Goal: Task Accomplishment & Management: Use online tool/utility

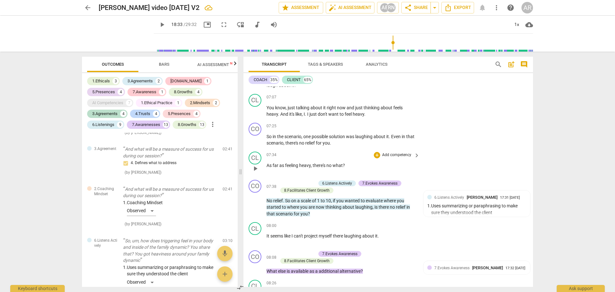
scroll to position [833, 0]
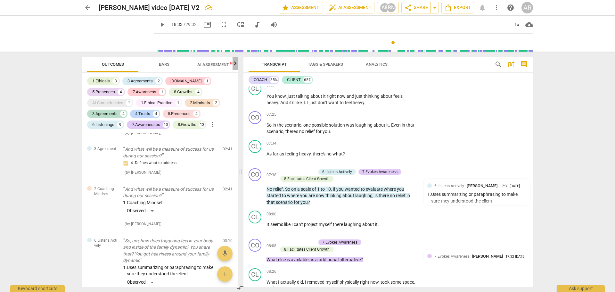
click at [235, 63] on icon "button" at bounding box center [235, 64] width 8 height 8
click at [213, 64] on span "Scores" at bounding box center [207, 64] width 15 height 5
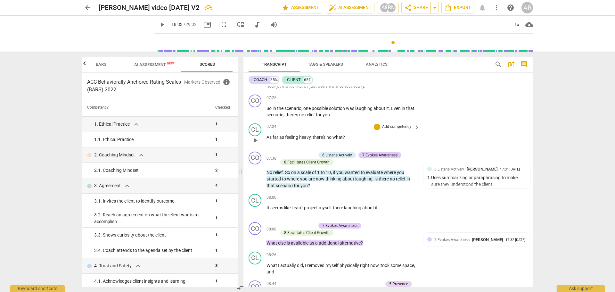
scroll to position [866, 0]
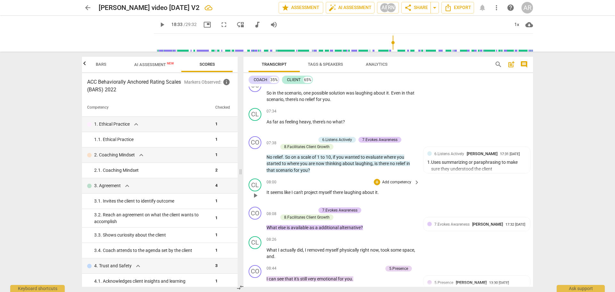
click at [255, 196] on span "play_arrow" at bounding box center [256, 196] width 8 height 8
click at [428, 201] on div "CL play_arrow pause 08:00 + Add competency keyboard_arrow_right It seems like I…" at bounding box center [389, 190] width 290 height 28
click at [255, 195] on span "pause" at bounding box center [256, 196] width 8 height 8
type input "487"
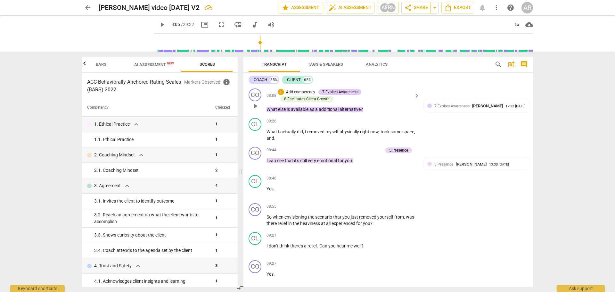
scroll to position [994, 0]
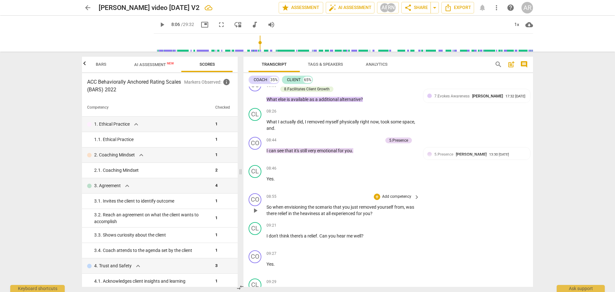
click at [398, 196] on p "Add competency" at bounding box center [397, 197] width 30 height 6
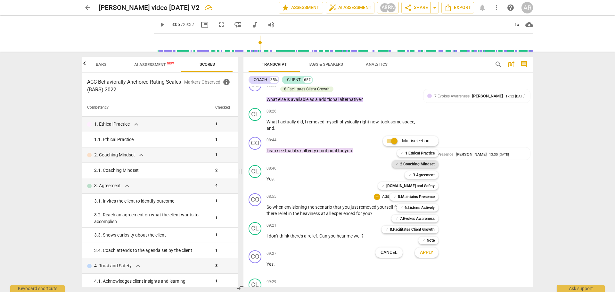
click at [412, 164] on b "2.Coaching Mindset" at bounding box center [417, 164] width 35 height 8
click at [425, 252] on span "Apply" at bounding box center [426, 252] width 13 height 6
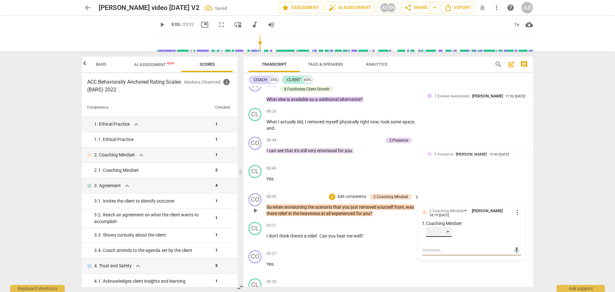
click at [448, 231] on div "​" at bounding box center [439, 232] width 26 height 10
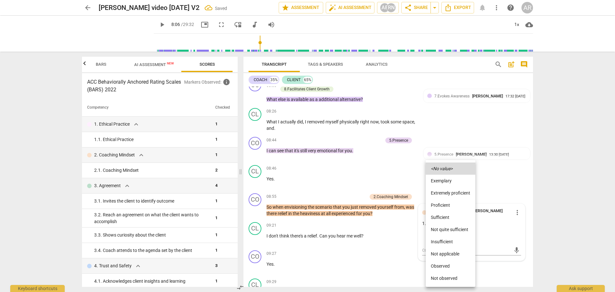
click at [439, 259] on li "Not applicable" at bounding box center [451, 254] width 50 height 12
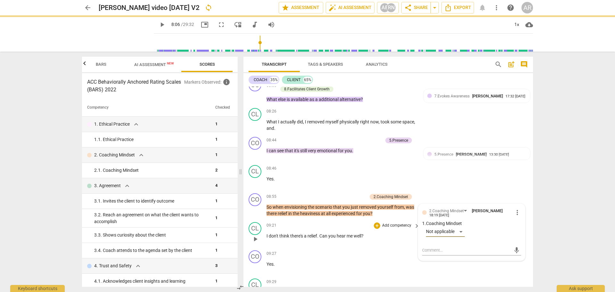
click at [399, 244] on div "09:21 + Add competency keyboard_arrow_right I don't think there's a relief . Ca…" at bounding box center [344, 233] width 154 height 23
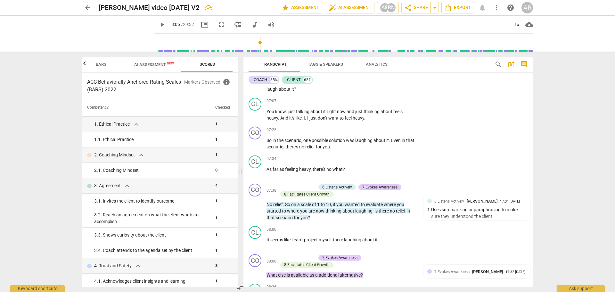
scroll to position [769, 0]
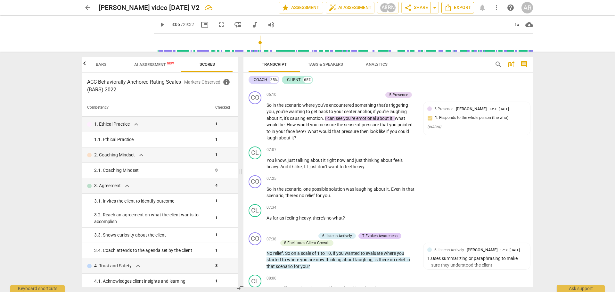
click at [456, 8] on span "Export" at bounding box center [458, 8] width 27 height 8
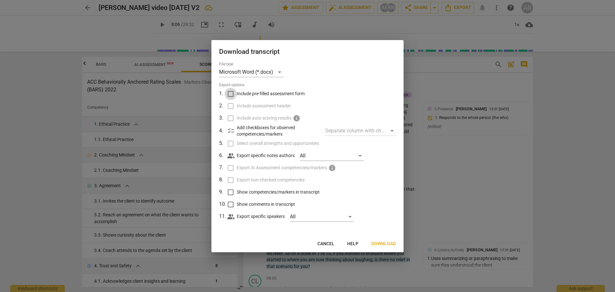
drag, startPoint x: 232, startPoint y: 94, endPoint x: 230, endPoint y: 105, distance: 11.5
click at [232, 94] on input "Include pre-filled assessment form" at bounding box center [231, 94] width 12 height 12
checkbox input "true"
click at [230, 106] on input "Include assessment header" at bounding box center [231, 106] width 12 height 12
checkbox input "true"
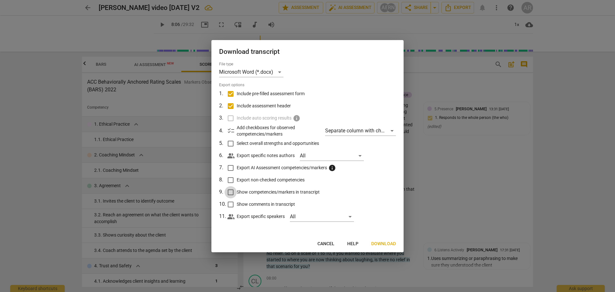
click at [232, 191] on input "Show competencies/markers in transcript" at bounding box center [231, 192] width 12 height 12
checkbox input "true"
click at [232, 203] on input "Show comments in transcript" at bounding box center [231, 204] width 12 height 12
checkbox input "true"
click at [384, 243] on span "Download" at bounding box center [384, 244] width 25 height 6
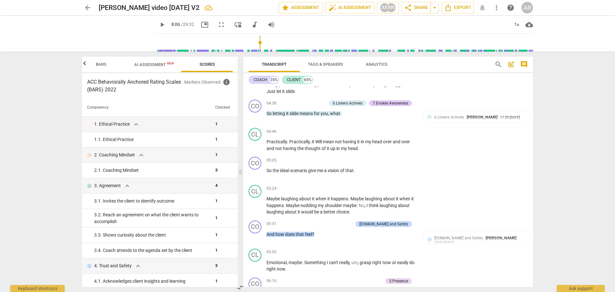
scroll to position [513, 0]
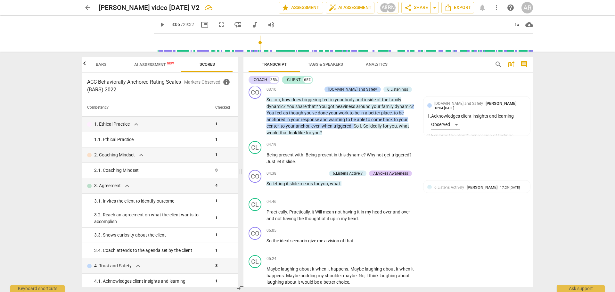
click at [101, 64] on span "Bars" at bounding box center [101, 64] width 11 height 5
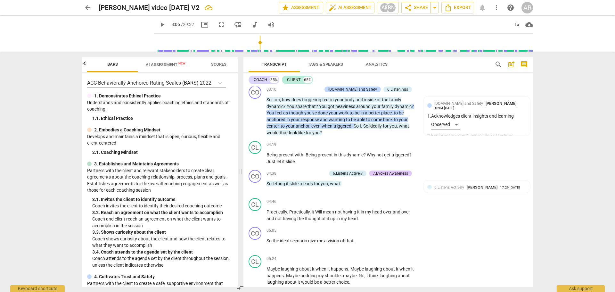
scroll to position [0, 51]
click at [85, 63] on icon "button" at bounding box center [85, 64] width 8 height 8
click at [113, 65] on span "Outcomes" at bounding box center [113, 64] width 22 height 5
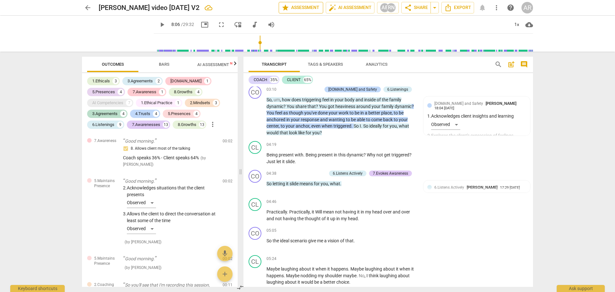
click at [298, 4] on span "star Assessment" at bounding box center [301, 8] width 39 height 8
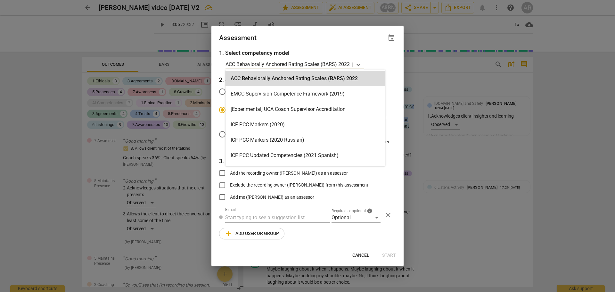
click at [350, 64] on p "ACC Behaviorally Anchored Rating Scales (BARS) 2022" at bounding box center [288, 64] width 124 height 7
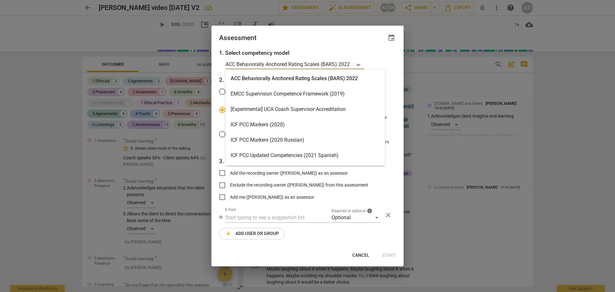
click at [286, 125] on div "ICF PCC Markers (2020)" at bounding box center [306, 124] width 160 height 15
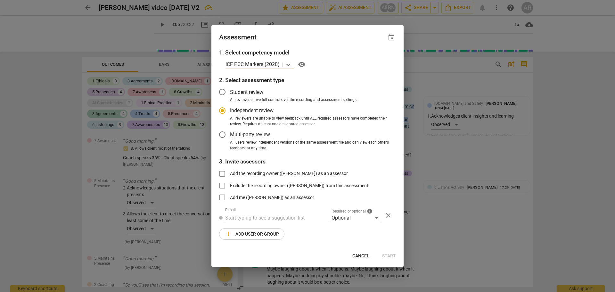
click at [132, 104] on div at bounding box center [307, 146] width 615 height 292
radio input "false"
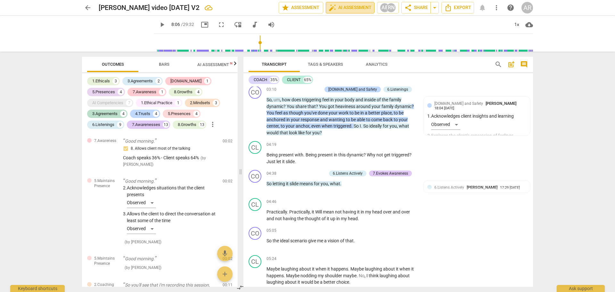
click at [342, 7] on span "auto_fix_high AI Assessment" at bounding box center [350, 8] width 43 height 8
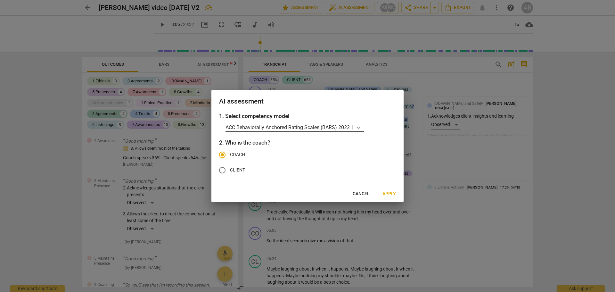
click at [360, 129] on icon at bounding box center [359, 127] width 6 height 6
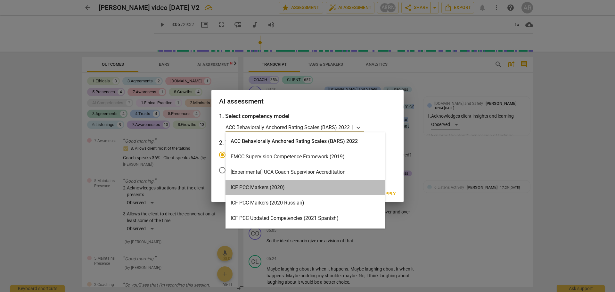
click at [286, 187] on div "ICF PCC Markers (2020)" at bounding box center [306, 187] width 160 height 15
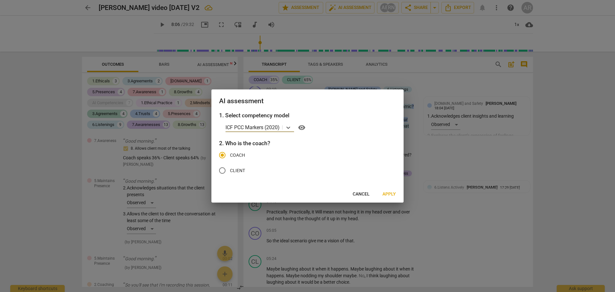
drag, startPoint x: 391, startPoint y: 192, endPoint x: 365, endPoint y: 158, distance: 42.8
click at [391, 191] on span "Apply" at bounding box center [389, 194] width 13 height 6
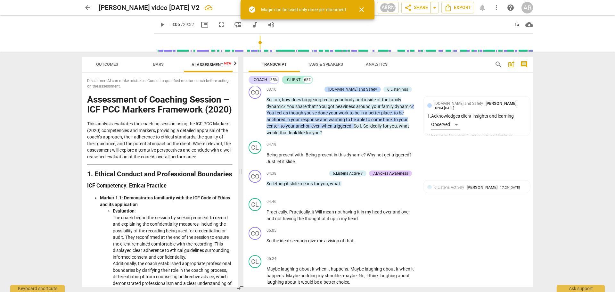
scroll to position [0, 12]
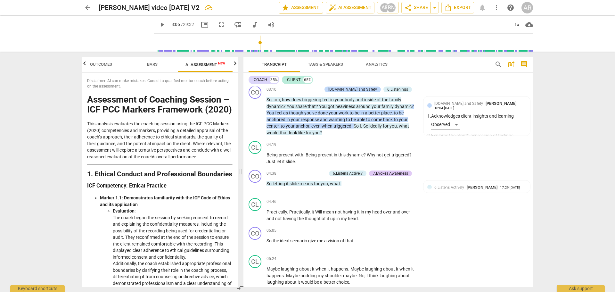
click at [302, 7] on span "star Assessment" at bounding box center [301, 8] width 39 height 8
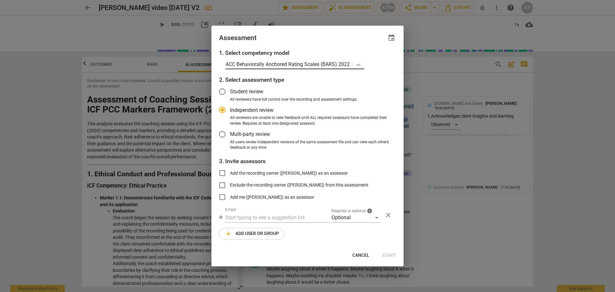
click at [362, 64] on icon at bounding box center [359, 65] width 6 height 6
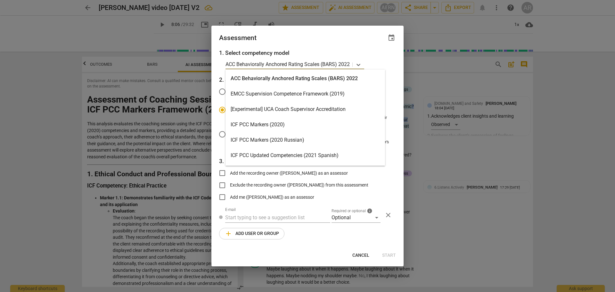
click at [280, 125] on div "ICF PCC Markers (2020)" at bounding box center [306, 124] width 160 height 15
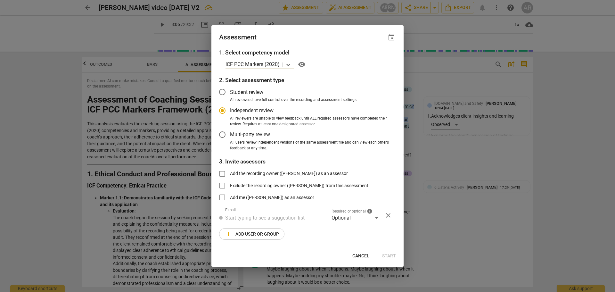
click at [143, 102] on div at bounding box center [307, 146] width 615 height 292
radio input "false"
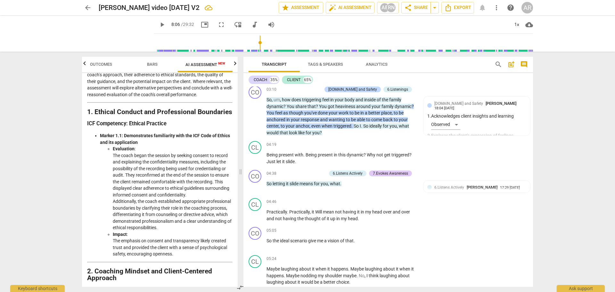
scroll to position [0, 0]
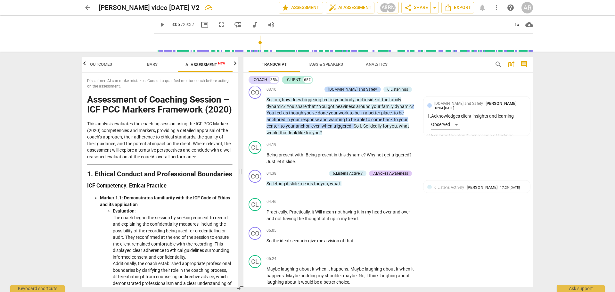
click at [235, 65] on icon "button" at bounding box center [235, 64] width 8 height 8
click at [207, 64] on span "Scores" at bounding box center [207, 64] width 15 height 5
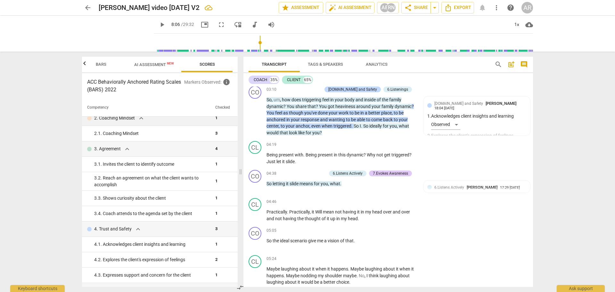
scroll to position [0, 0]
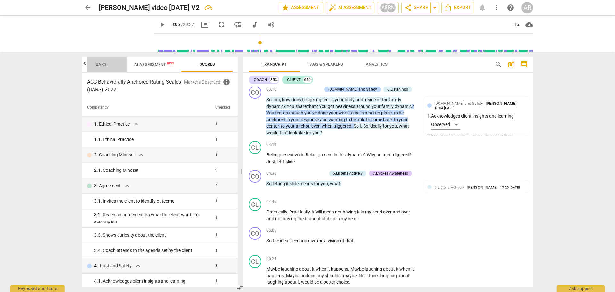
click at [100, 63] on span "Bars" at bounding box center [101, 64] width 11 height 5
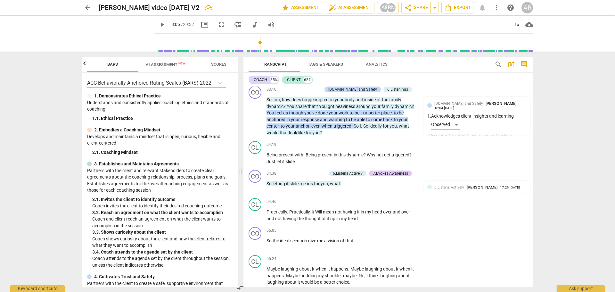
scroll to position [0, 51]
click at [144, 83] on p "ACC Behaviorally Anchored Rating Scales (BARS) 2022" at bounding box center [149, 82] width 124 height 7
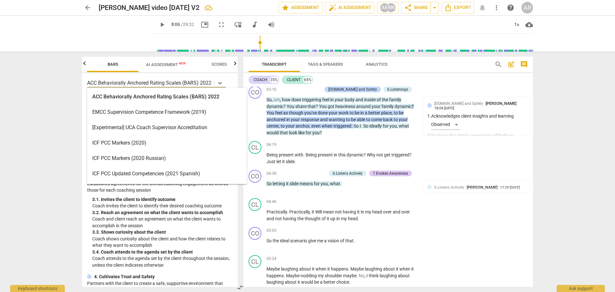
click at [133, 139] on div "ICF PCC Markers (2020)" at bounding box center [167, 142] width 160 height 15
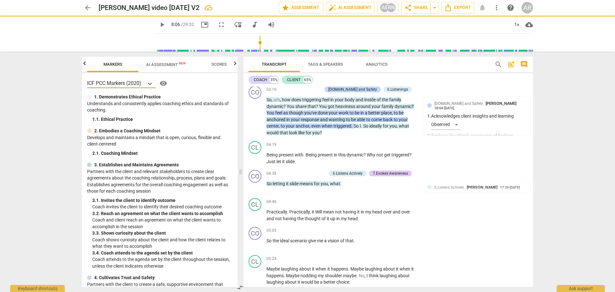
type input "487"
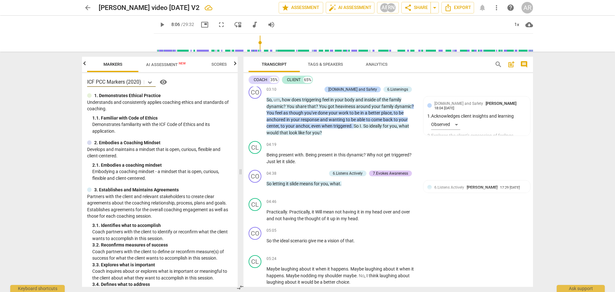
scroll to position [0, 0]
click at [235, 65] on icon "button" at bounding box center [235, 63] width 2 height 4
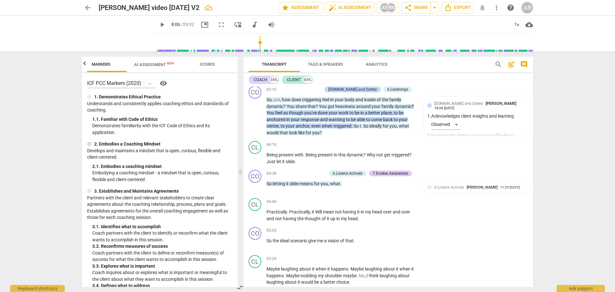
click at [85, 65] on icon "button" at bounding box center [85, 64] width 8 height 8
click at [104, 67] on span "Outcomes" at bounding box center [113, 64] width 38 height 9
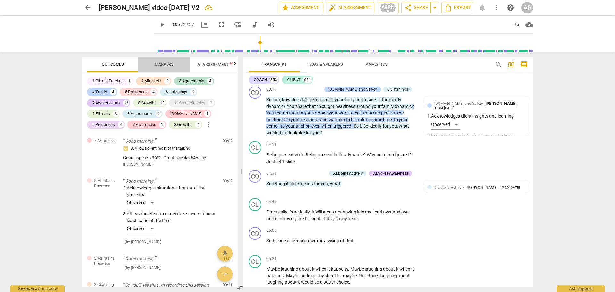
click at [165, 63] on span "Markers" at bounding box center [164, 64] width 19 height 5
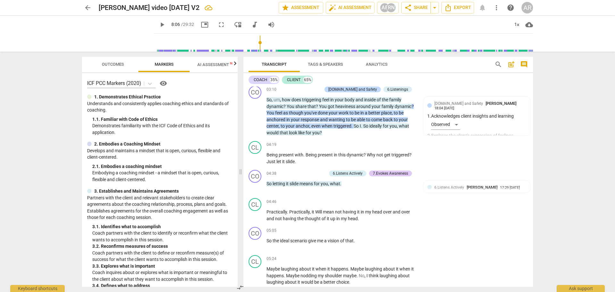
click at [235, 64] on icon "button" at bounding box center [235, 64] width 8 height 8
click at [215, 64] on span "Scores" at bounding box center [207, 64] width 15 height 5
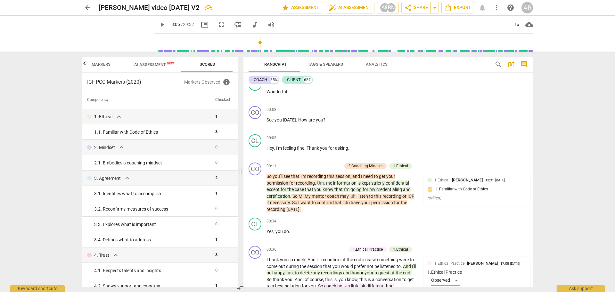
scroll to position [0, 0]
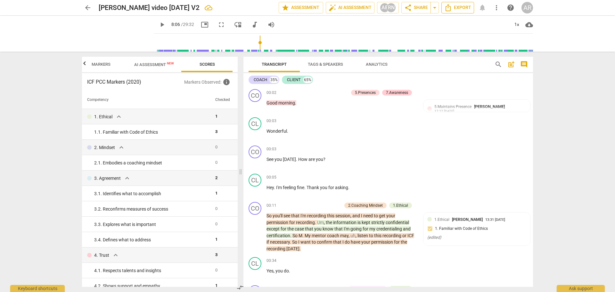
click at [460, 7] on span "Export" at bounding box center [458, 8] width 27 height 8
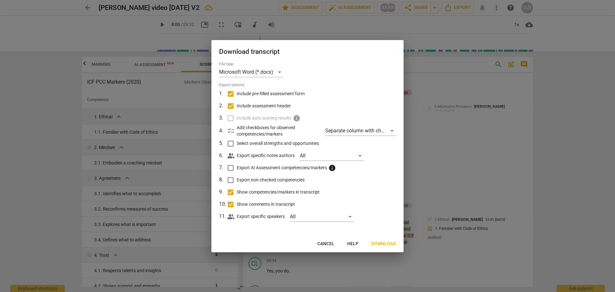
click at [386, 240] on button "Download" at bounding box center [383, 244] width 35 height 12
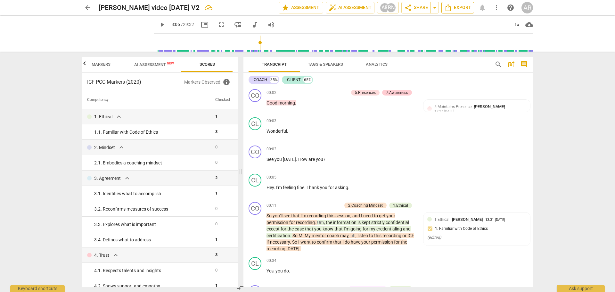
click at [459, 6] on span "Export" at bounding box center [458, 8] width 27 height 8
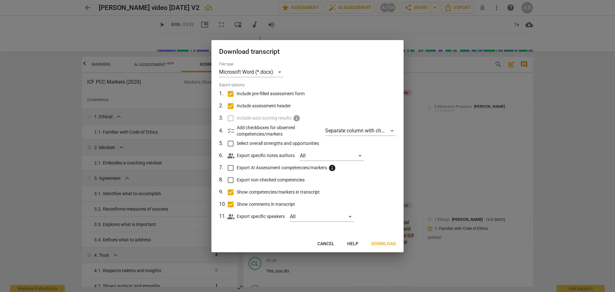
click at [384, 241] on span "Download" at bounding box center [384, 244] width 25 height 6
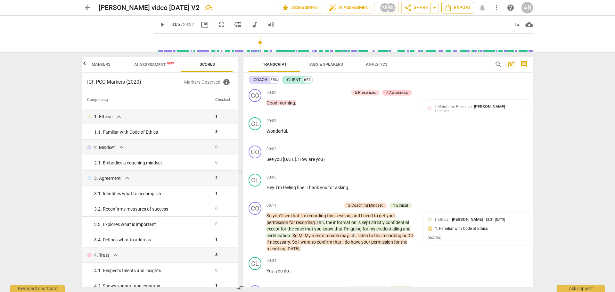
click at [460, 6] on span "Export" at bounding box center [458, 8] width 27 height 8
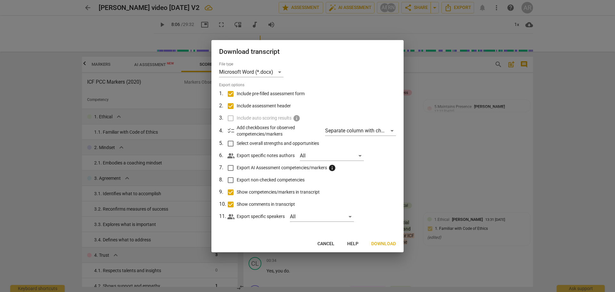
click at [381, 242] on span "Download" at bounding box center [384, 244] width 25 height 6
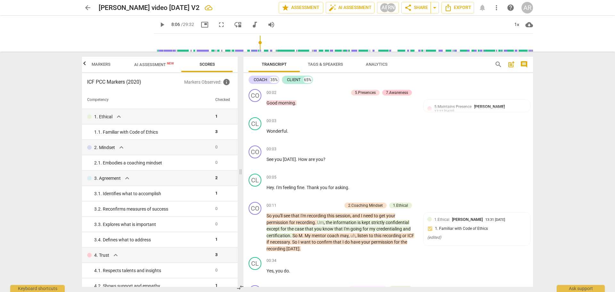
click at [96, 64] on span "Markers" at bounding box center [101, 64] width 19 height 5
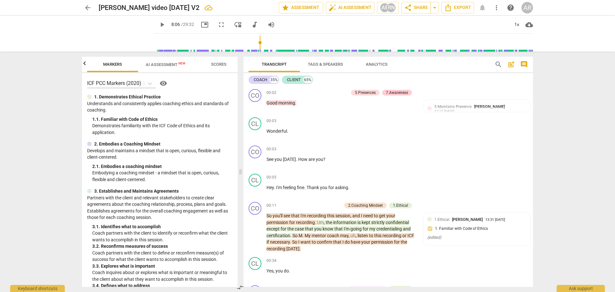
scroll to position [0, 51]
click at [166, 84] on span "visibility" at bounding box center [164, 83] width 8 height 8
click at [162, 67] on span "AI Assessment New" at bounding box center [165, 65] width 55 height 10
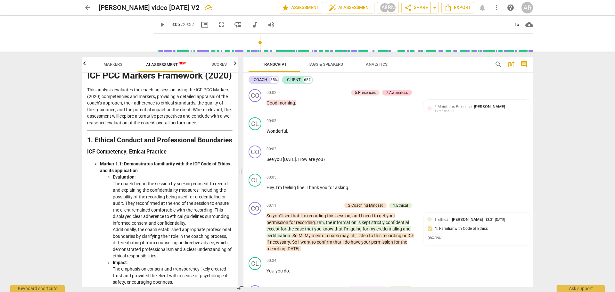
scroll to position [0, 0]
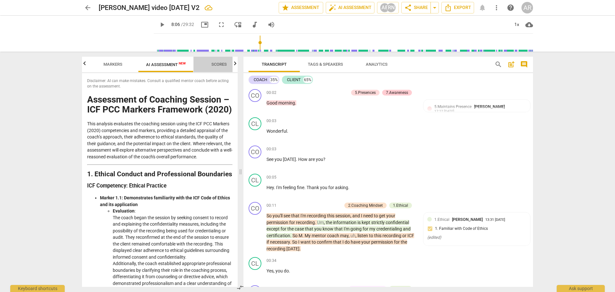
click at [219, 64] on span "Scores" at bounding box center [219, 64] width 15 height 5
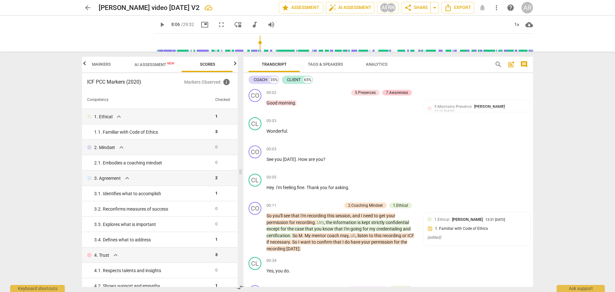
scroll to position [0, 63]
click at [227, 83] on span "info" at bounding box center [227, 82] width 8 height 8
click at [85, 65] on icon "button" at bounding box center [84, 63] width 2 height 4
click at [85, 65] on div at bounding box center [84, 63] width 5 height 13
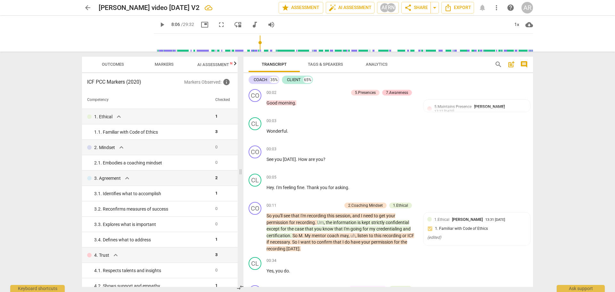
click at [112, 67] on span "Outcomes" at bounding box center [113, 64] width 38 height 9
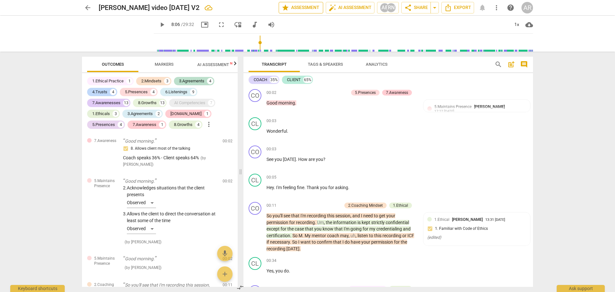
click at [296, 3] on button "star Assessment" at bounding box center [301, 8] width 45 height 12
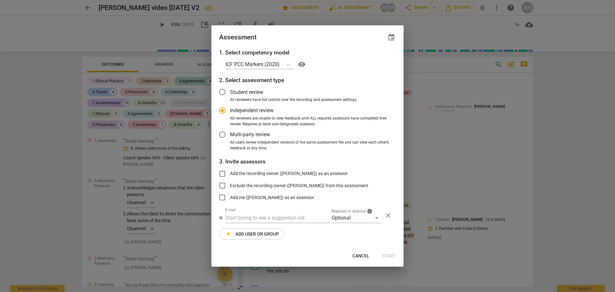
radio input "false"
click at [221, 90] on input "Student review" at bounding box center [222, 91] width 15 height 15
drag, startPoint x: 44, startPoint y: 85, endPoint x: 37, endPoint y: 86, distance: 6.8
click at [38, 86] on div at bounding box center [307, 146] width 615 height 292
radio input "false"
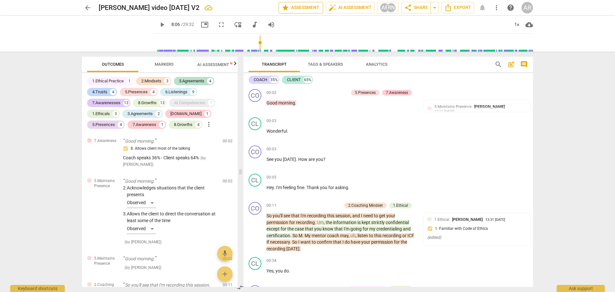
click at [297, 7] on span "star Assessment" at bounding box center [301, 8] width 39 height 8
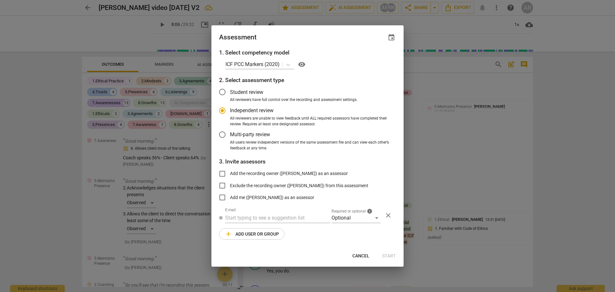
click at [360, 256] on span "Cancel" at bounding box center [361, 256] width 17 height 6
radio input "false"
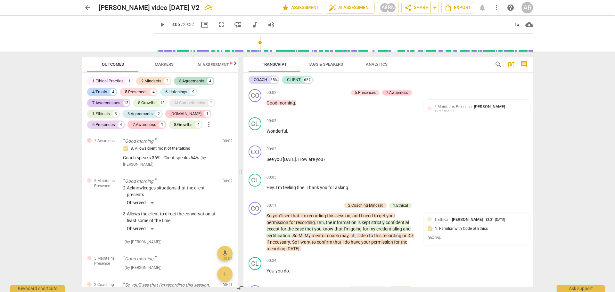
click at [347, 8] on span "auto_fix_high AI Assessment" at bounding box center [350, 8] width 43 height 8
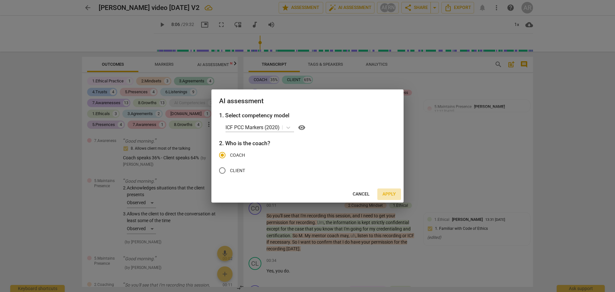
click at [389, 194] on span "Apply" at bounding box center [389, 194] width 13 height 6
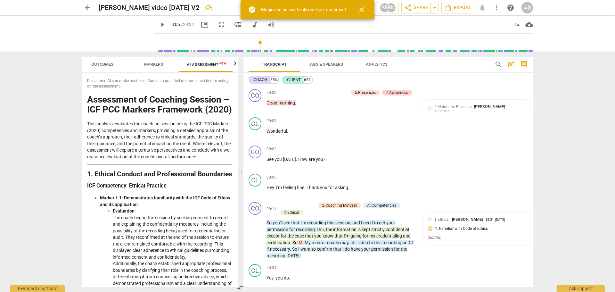
scroll to position [0, 12]
click at [363, 12] on span "close" at bounding box center [362, 10] width 8 height 8
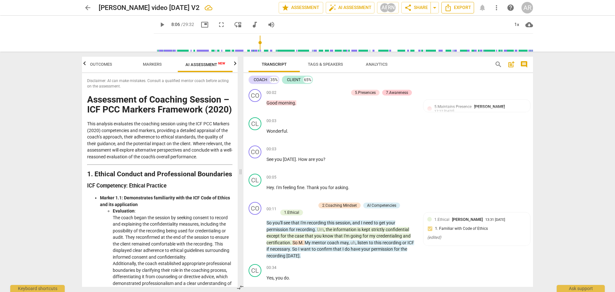
click at [458, 9] on span "Export" at bounding box center [458, 8] width 27 height 8
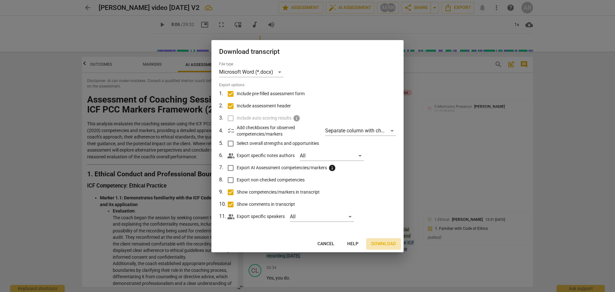
click at [386, 244] on span "Download" at bounding box center [384, 244] width 25 height 6
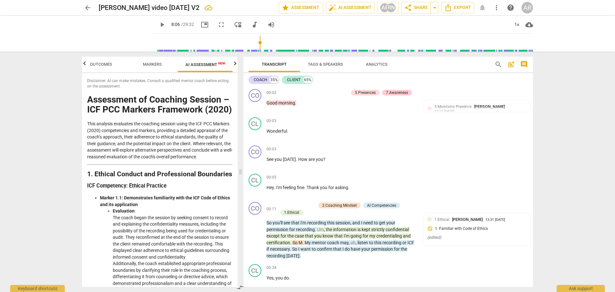
click at [374, 64] on span "Analytics" at bounding box center [377, 64] width 22 height 5
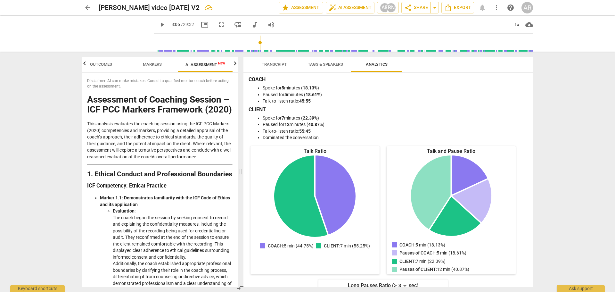
scroll to position [0, 0]
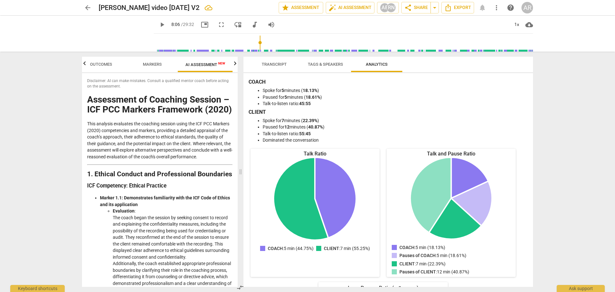
click at [88, 8] on span "arrow_back" at bounding box center [88, 8] width 8 height 8
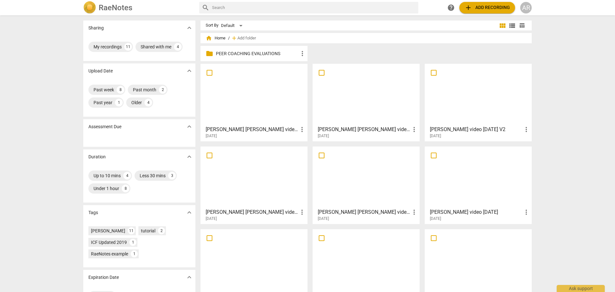
click at [469, 95] on div at bounding box center [478, 94] width 103 height 57
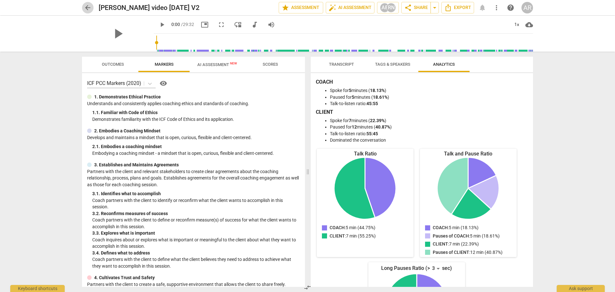
click at [88, 7] on span "arrow_back" at bounding box center [88, 8] width 8 height 8
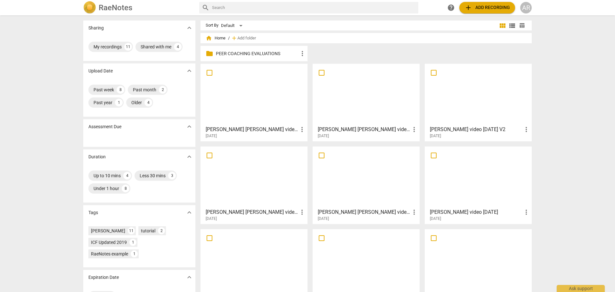
click at [249, 94] on div at bounding box center [254, 94] width 103 height 57
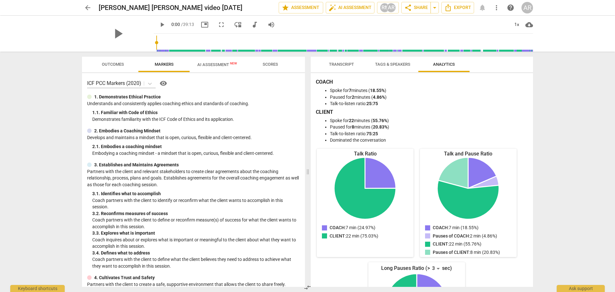
click at [272, 64] on span "Scores" at bounding box center [270, 64] width 15 height 5
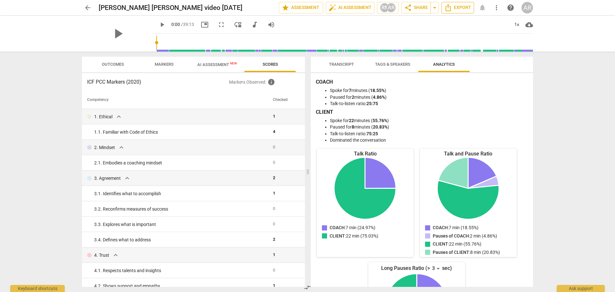
click at [458, 6] on span "Export" at bounding box center [458, 8] width 27 height 8
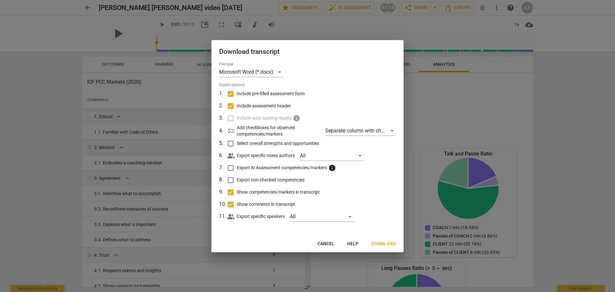
click at [386, 244] on span "Download" at bounding box center [384, 244] width 25 height 6
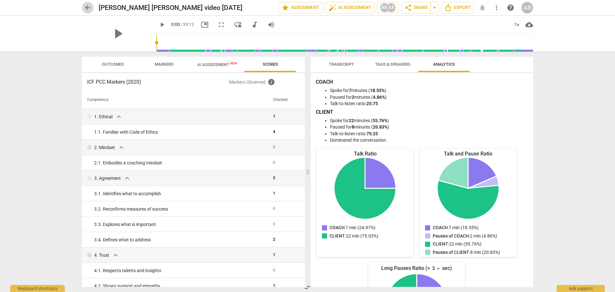
click at [87, 8] on span "arrow_back" at bounding box center [88, 8] width 8 height 8
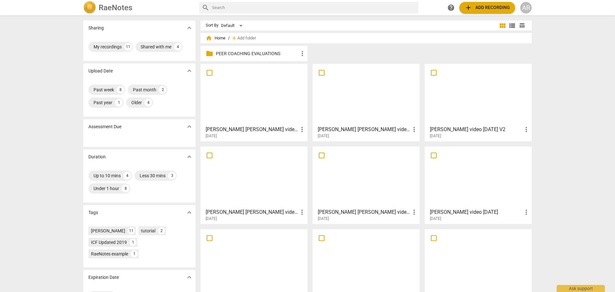
click at [483, 8] on span "add Add recording" at bounding box center [488, 8] width 46 height 8
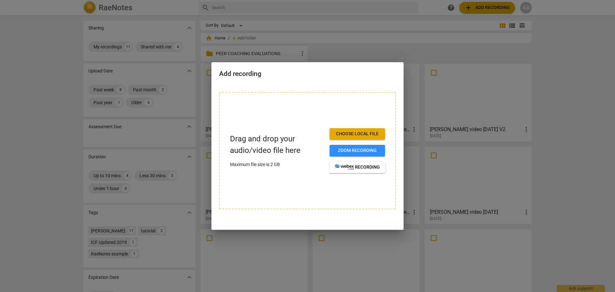
click at [356, 133] on span "Choose local file" at bounding box center [357, 134] width 45 height 6
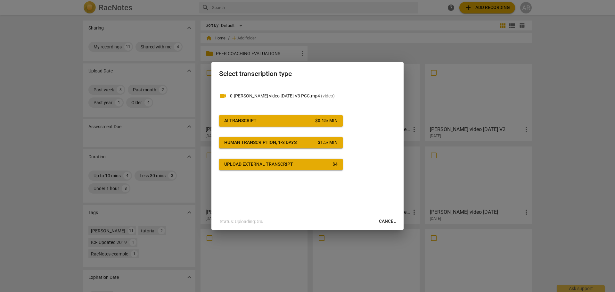
click at [266, 118] on span "AI Transcript $ 0.15 / min" at bounding box center [280, 121] width 113 height 6
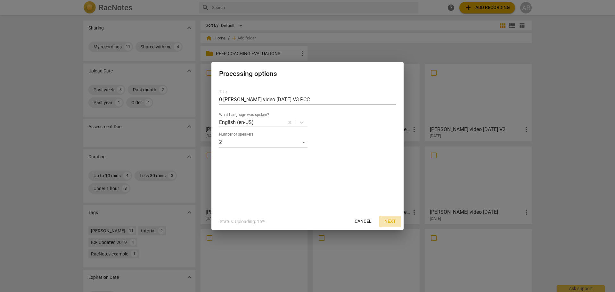
click at [389, 222] on span "Next" at bounding box center [391, 221] width 12 height 6
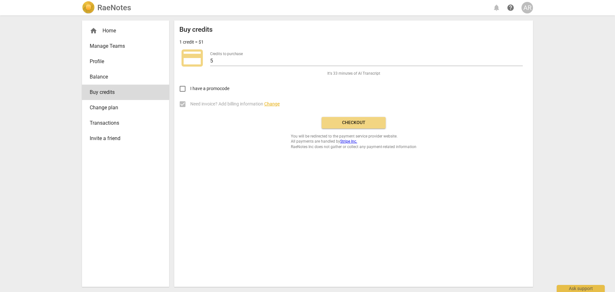
click at [358, 122] on span "Checkout" at bounding box center [354, 123] width 54 height 6
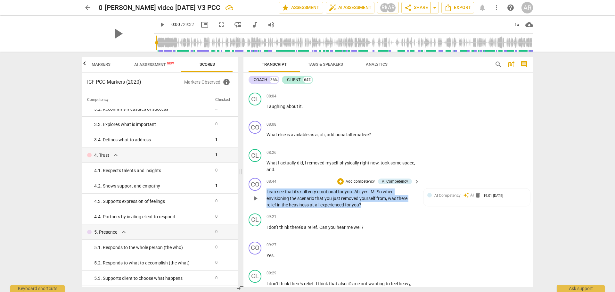
drag, startPoint x: 368, startPoint y: 205, endPoint x: 265, endPoint y: 190, distance: 103.3
click at [265, 190] on div "CO play_arrow pause 08:44 + Add competency AI Competency keyboard_arrow_right I…" at bounding box center [389, 193] width 290 height 36
click at [367, 198] on div "+" at bounding box center [369, 196] width 6 height 6
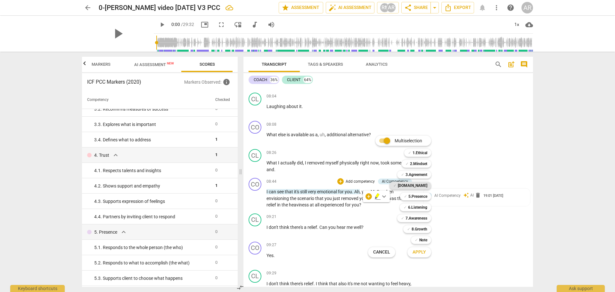
click at [421, 184] on b "[DOMAIN_NAME]" at bounding box center [412, 186] width 29 height 8
click at [417, 193] on b "5.Presence" at bounding box center [418, 197] width 19 height 8
click at [417, 202] on div "✓ 6.Listening 6" at bounding box center [419, 207] width 44 height 11
click at [415, 206] on b "6.Listening" at bounding box center [417, 208] width 19 height 8
click at [419, 253] on span "Apply" at bounding box center [419, 252] width 13 height 6
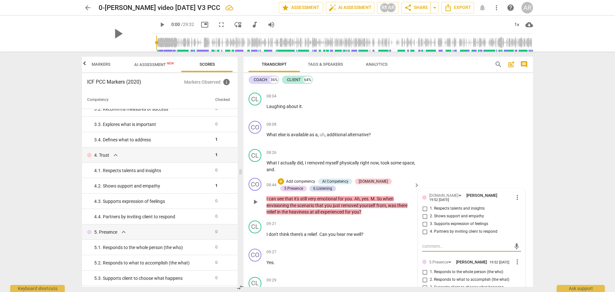
click at [423, 214] on input "2. Shows support and empathy" at bounding box center [425, 217] width 10 height 8
checkbox input "true"
click at [422, 222] on input "3. Supports expression of feelings" at bounding box center [425, 224] width 10 height 8
checkbox input "true"
click at [423, 229] on input "4. Partners by inviting client to respond" at bounding box center [425, 232] width 10 height 8
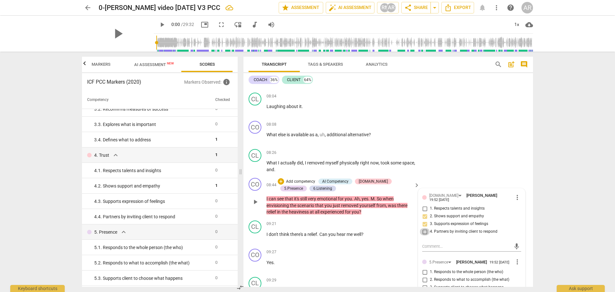
checkbox input "true"
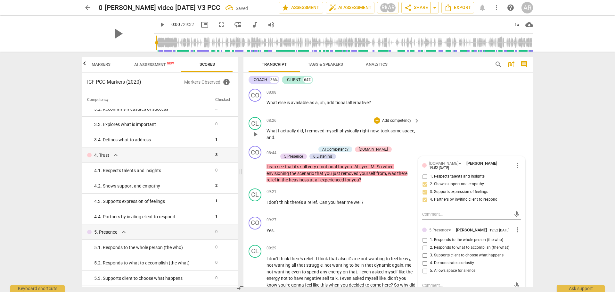
scroll to position [1058, 0]
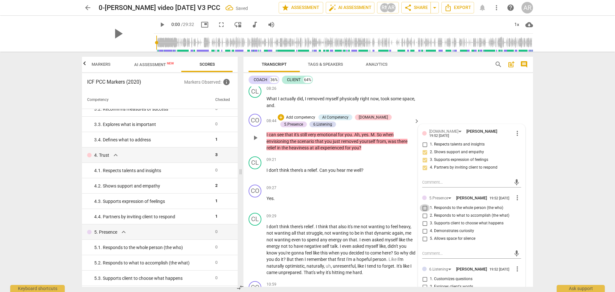
click at [423, 210] on input "1. Responds to the whole person (the who)" at bounding box center [425, 208] width 10 height 8
checkbox input "true"
click at [425, 230] on input "4. Demonstrates curiosity" at bounding box center [425, 231] width 10 height 8
checkbox input "true"
click at [423, 240] on input "5. Allows space for silence" at bounding box center [425, 239] width 10 height 8
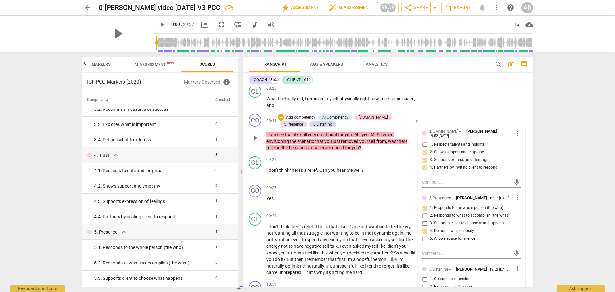
checkbox input "true"
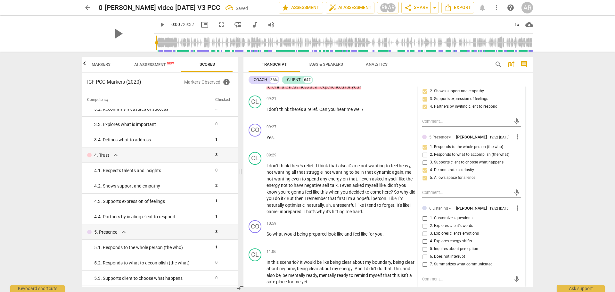
scroll to position [1122, 0]
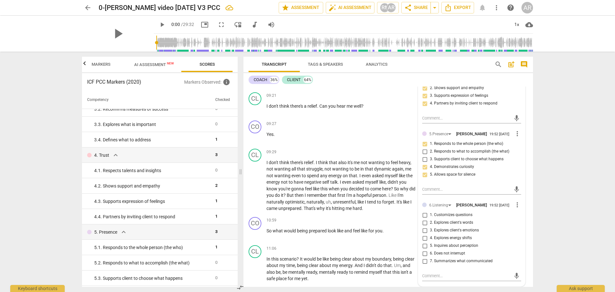
click at [425, 219] on input "1. Customizes questions" at bounding box center [425, 215] width 10 height 8
checkbox input "true"
click at [423, 224] on input "2. Explores client's words" at bounding box center [425, 223] width 10 height 8
drag, startPoint x: 424, startPoint y: 224, endPoint x: 424, endPoint y: 230, distance: 6.1
click at [424, 224] on input "2. Explores client's words" at bounding box center [425, 223] width 10 height 8
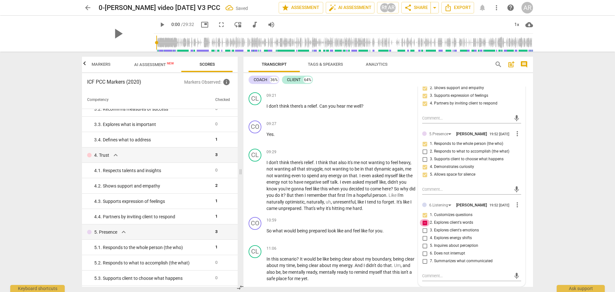
click at [423, 226] on input "2. Explores client's words" at bounding box center [425, 223] width 10 height 8
checkbox input "false"
click at [423, 232] on input "3. Explores client's emotions" at bounding box center [425, 231] width 10 height 8
checkbox input "true"
click at [424, 240] on input "4. Explores energy shifts" at bounding box center [425, 238] width 10 height 8
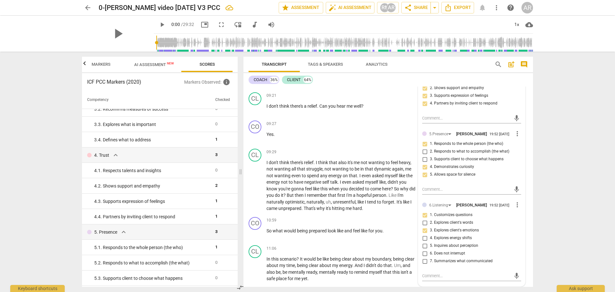
checkbox input "true"
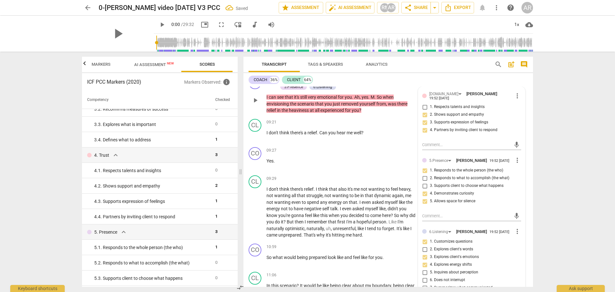
scroll to position [1058, 0]
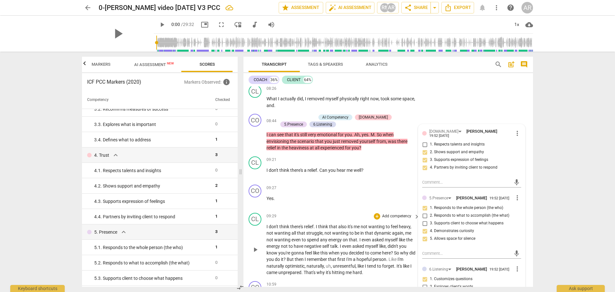
click at [346, 216] on div "09:29 + Add competency keyboard_arrow_right" at bounding box center [344, 216] width 154 height 7
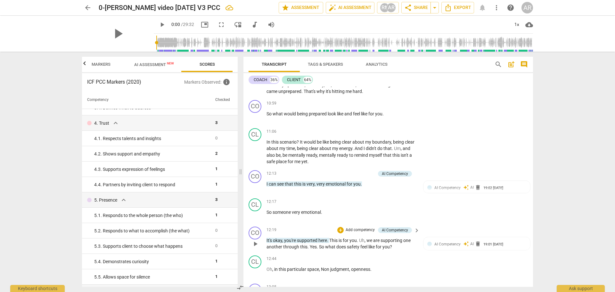
scroll to position [1250, 0]
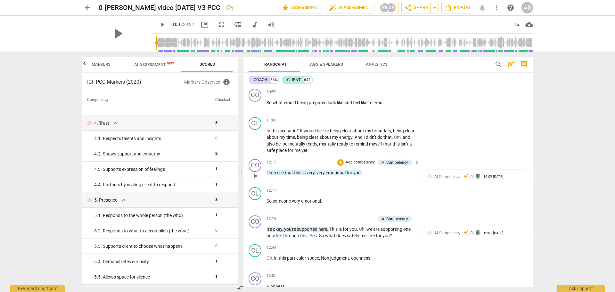
drag, startPoint x: 266, startPoint y: 173, endPoint x: 327, endPoint y: 173, distance: 60.9
click at [327, 173] on div "CO play_arrow pause 12:13 + Add competency AI Competency keyboard_arrow_right I…" at bounding box center [389, 170] width 290 height 28
drag, startPoint x: 368, startPoint y: 174, endPoint x: 265, endPoint y: 175, distance: 102.3
click at [265, 175] on div "CO play_arrow pause 12:13 + Add competency AI Competency keyboard_arrow_right I…" at bounding box center [389, 170] width 290 height 28
click at [414, 162] on span "keyboard_arrow_right" at bounding box center [417, 163] width 8 height 8
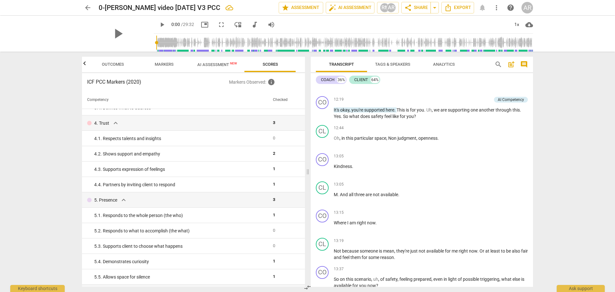
scroll to position [0, 0]
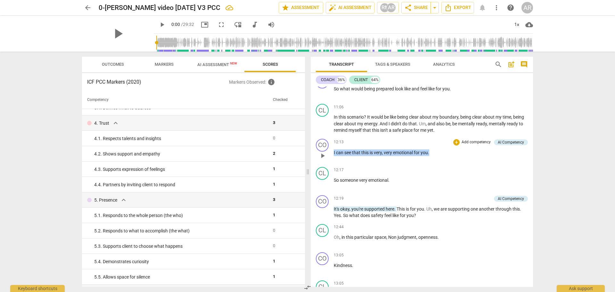
click at [473, 145] on p "Add competency" at bounding box center [476, 142] width 30 height 6
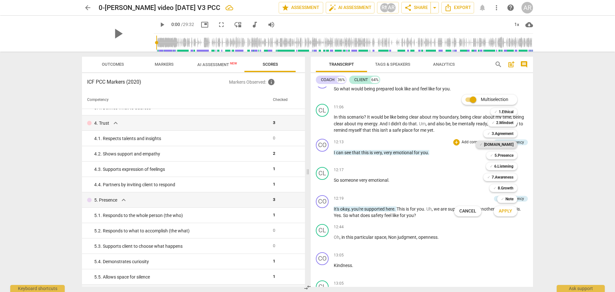
click at [506, 143] on b "[DOMAIN_NAME]" at bounding box center [498, 145] width 29 height 8
click at [502, 154] on b "5.Presence" at bounding box center [504, 156] width 19 height 8
click at [507, 211] on span "Apply" at bounding box center [505, 211] width 13 height 6
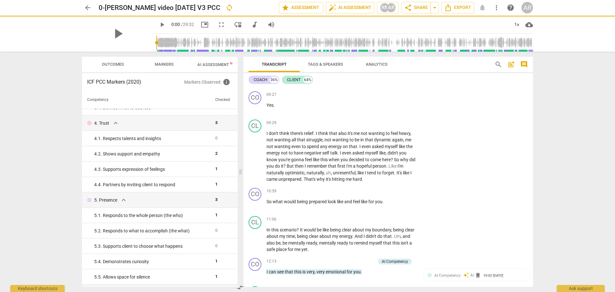
scroll to position [1250, 0]
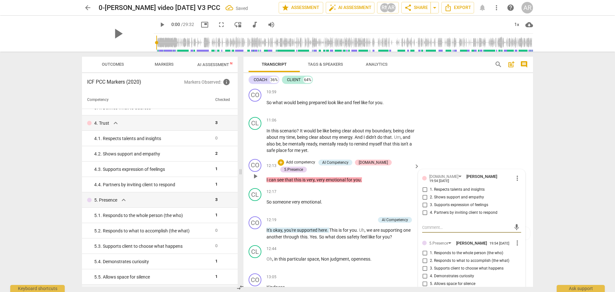
click at [424, 194] on input "2. Shows support and empathy" at bounding box center [425, 198] width 10 height 8
checkbox input "true"
click at [423, 202] on input "3. Supports expression of feelings" at bounding box center [425, 205] width 10 height 8
checkbox input "true"
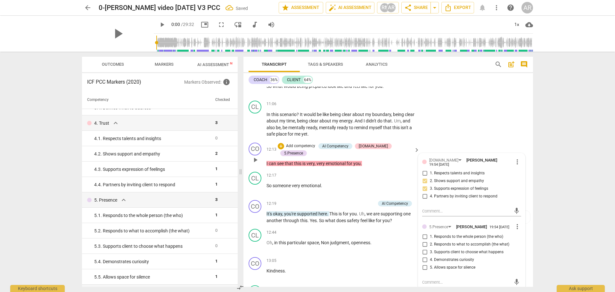
scroll to position [1282, 0]
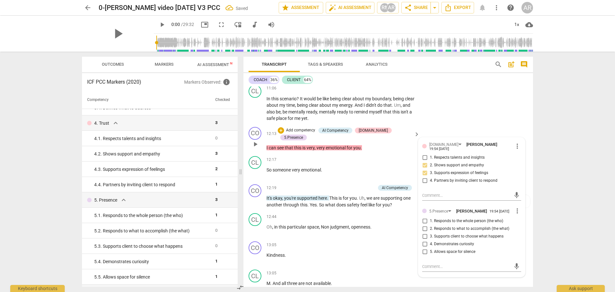
click at [424, 220] on input "1. Responds to the whole person (the who)" at bounding box center [425, 221] width 10 height 8
checkbox input "true"
click at [424, 250] on input "5. Allows space for silence" at bounding box center [425, 252] width 10 height 8
checkbox input "true"
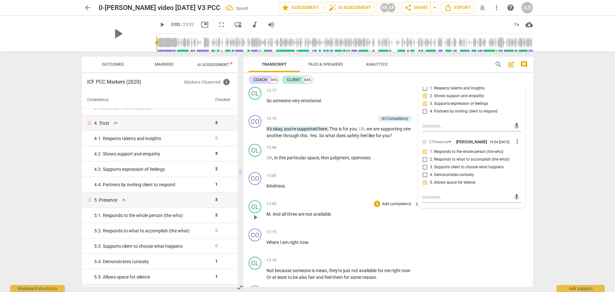
scroll to position [1378, 0]
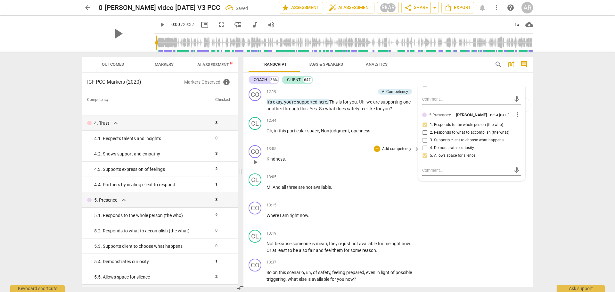
click at [356, 159] on p "Kindness ." at bounding box center [342, 159] width 150 height 7
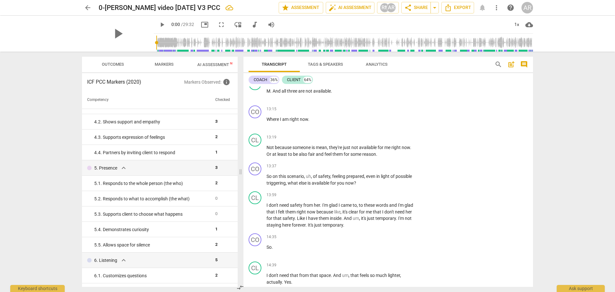
scroll to position [1539, 0]
